Goal: Navigation & Orientation: Find specific page/section

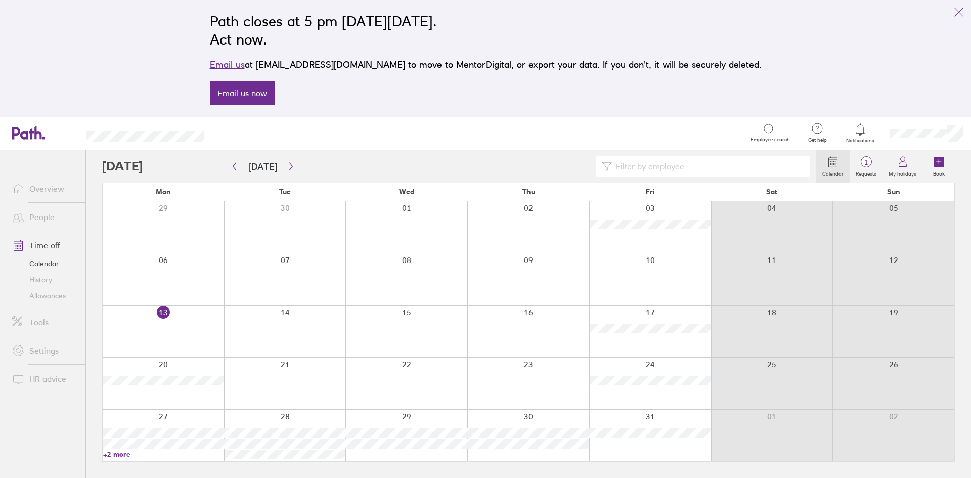
click at [54, 190] on link "Overview" at bounding box center [44, 189] width 81 height 20
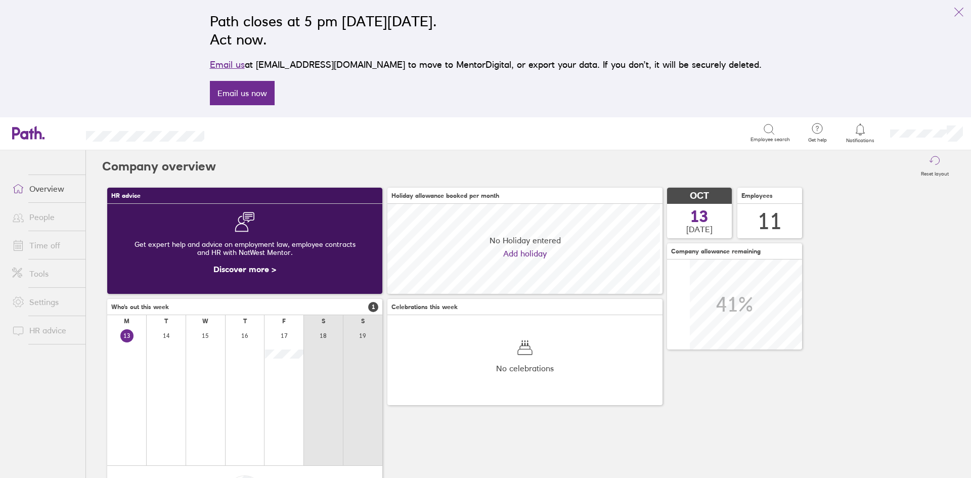
scroll to position [90, 275]
click at [48, 221] on link "People" at bounding box center [44, 217] width 81 height 20
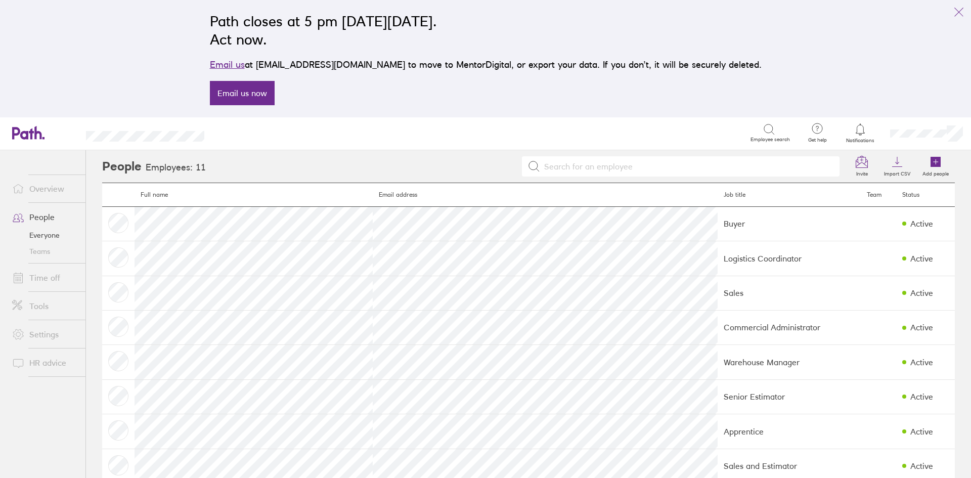
click at [39, 216] on link "People" at bounding box center [44, 217] width 81 height 20
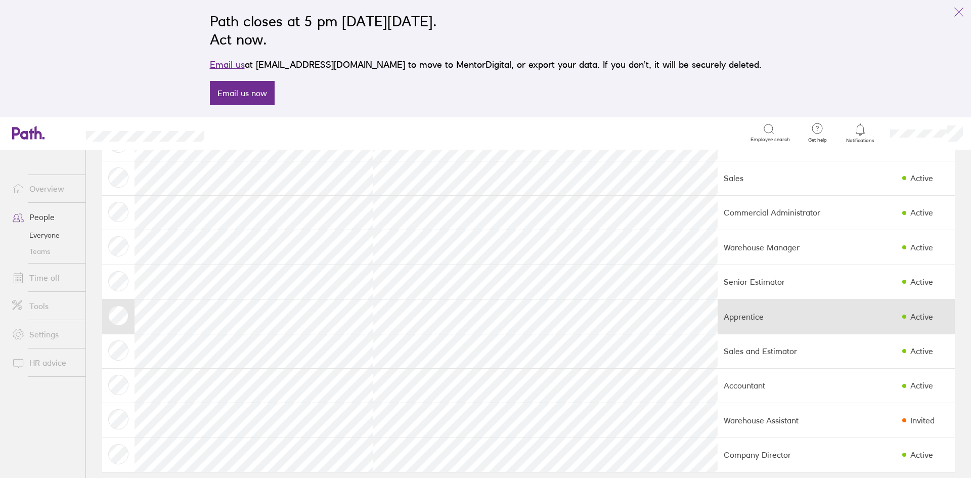
scroll to position [125, 0]
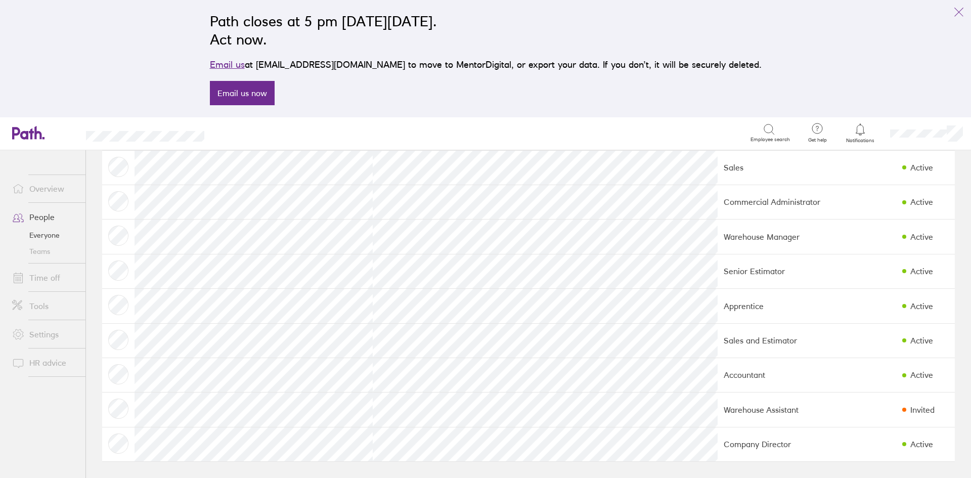
click at [42, 238] on link "Everyone" at bounding box center [44, 235] width 81 height 16
click at [44, 235] on link "Everyone" at bounding box center [44, 235] width 81 height 16
click at [51, 186] on link "Overview" at bounding box center [44, 189] width 81 height 20
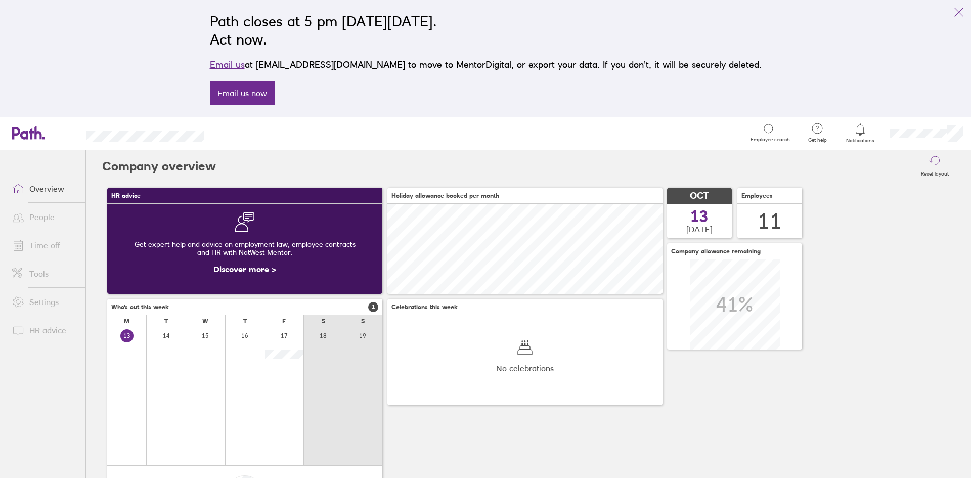
click at [47, 215] on link "People" at bounding box center [44, 217] width 81 height 20
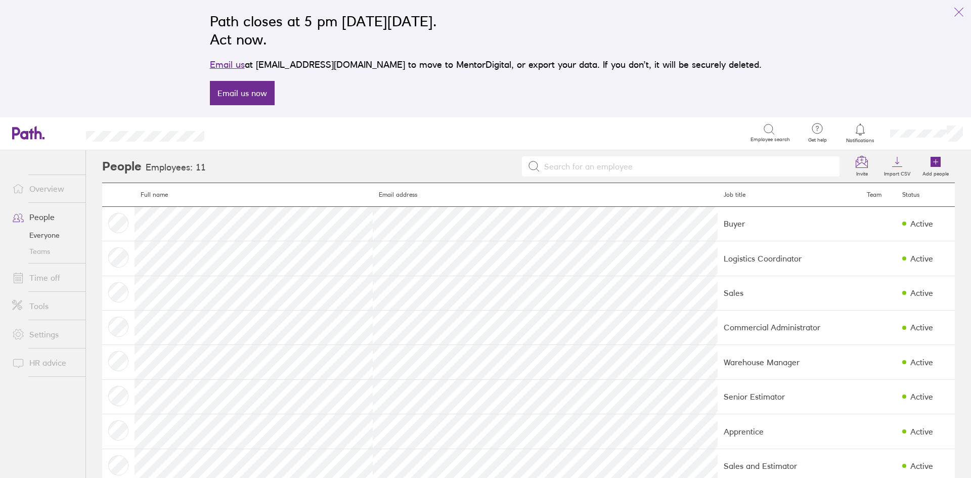
click at [45, 234] on link "Everyone" at bounding box center [44, 235] width 81 height 16
click at [45, 277] on link "Time off" at bounding box center [44, 278] width 81 height 20
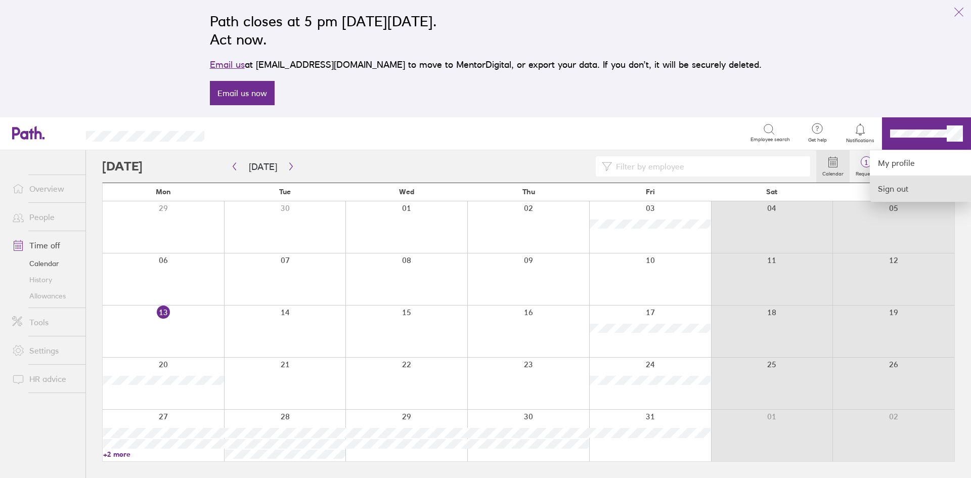
click at [902, 193] on link "Sign out" at bounding box center [920, 188] width 101 height 25
